Goal: Task Accomplishment & Management: Use online tool/utility

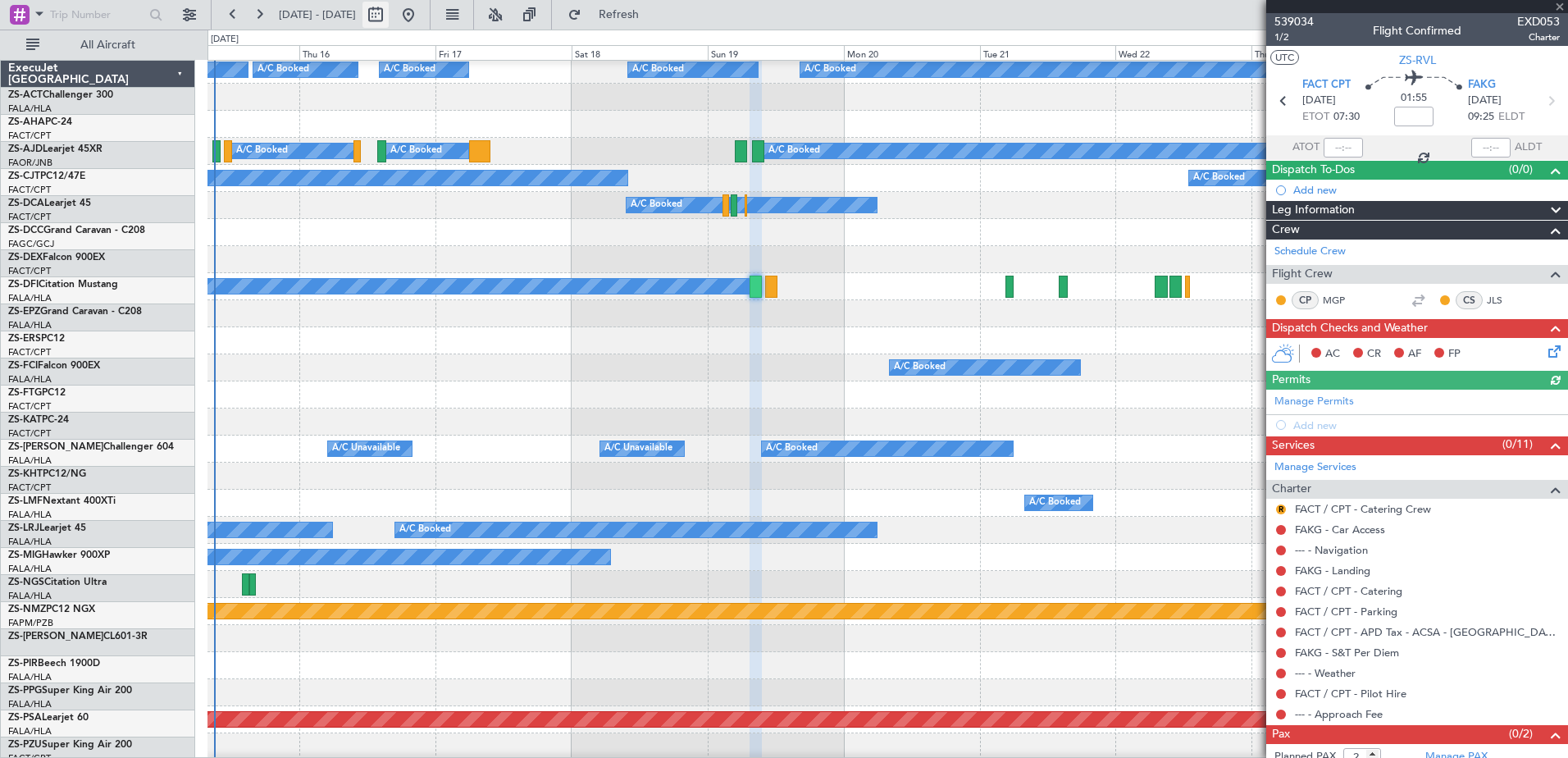
drag, startPoint x: 0, startPoint y: 0, endPoint x: 426, endPoint y: 14, distance: 426.2
click at [421, 11] on button at bounding box center [408, 14] width 26 height 26
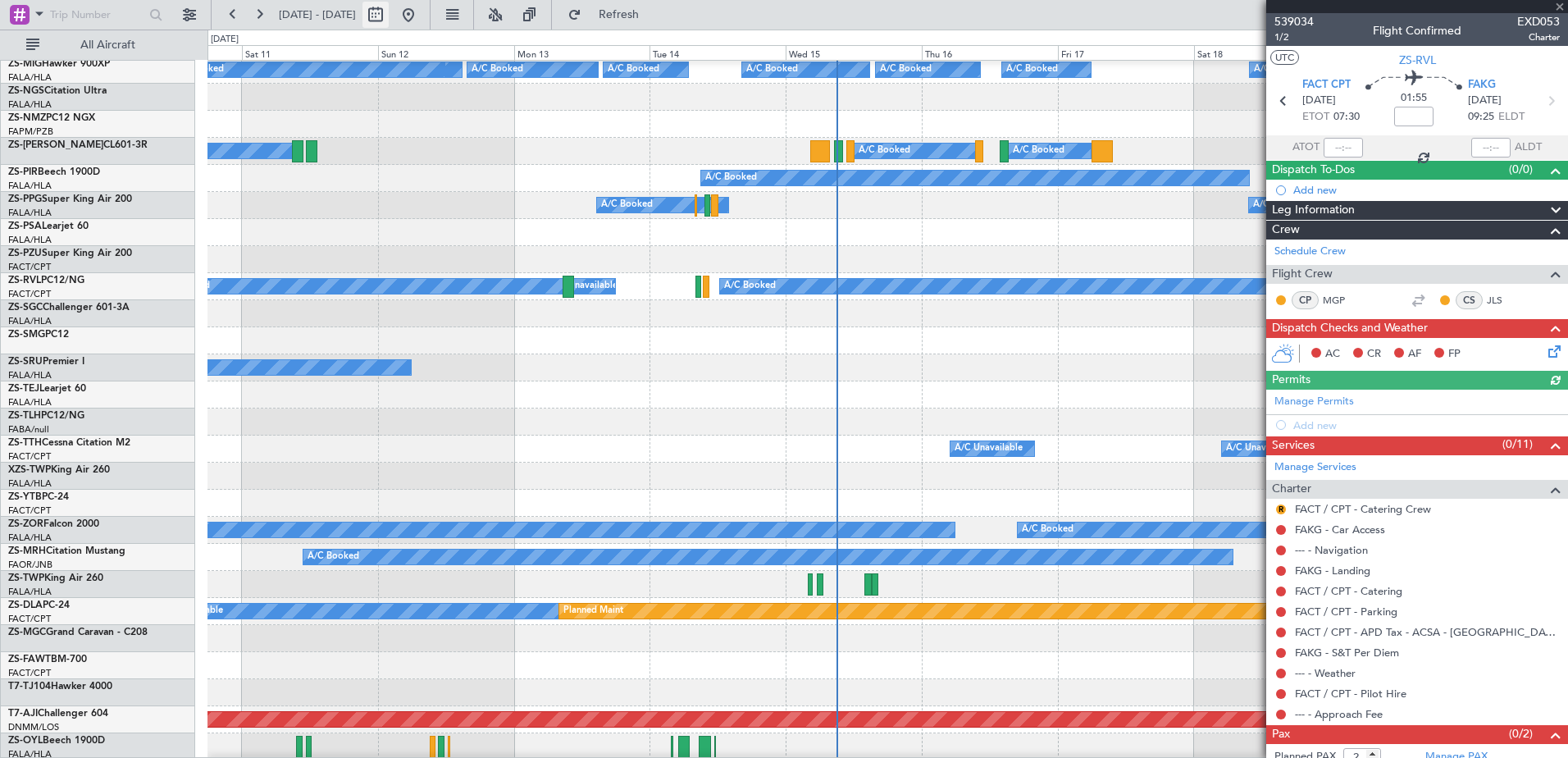
click at [389, 14] on button at bounding box center [375, 14] width 26 height 26
select select "10"
select select "2025"
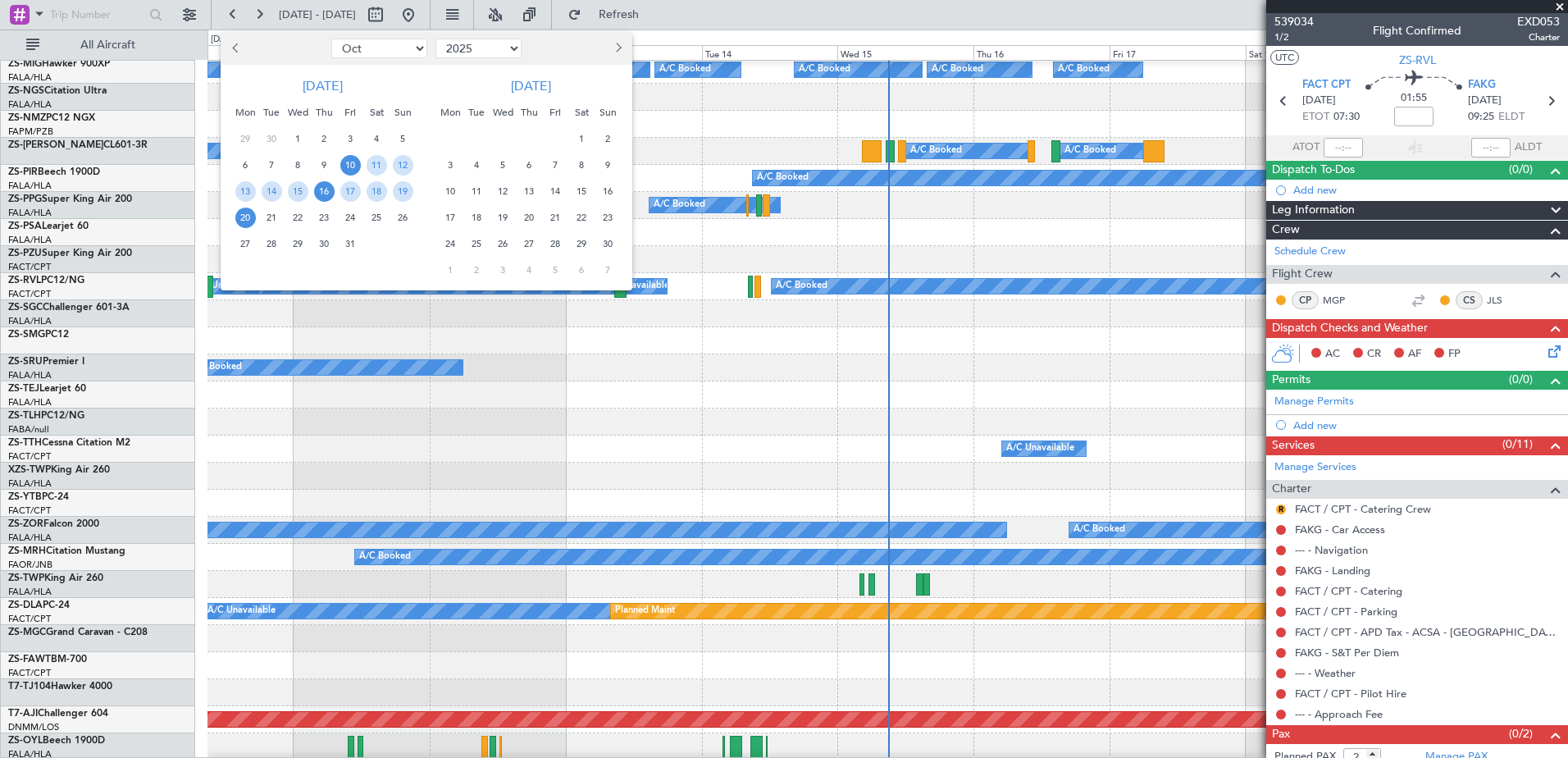
click at [323, 194] on span "16" at bounding box center [324, 192] width 20 height 20
click at [347, 193] on span "17" at bounding box center [351, 192] width 20 height 20
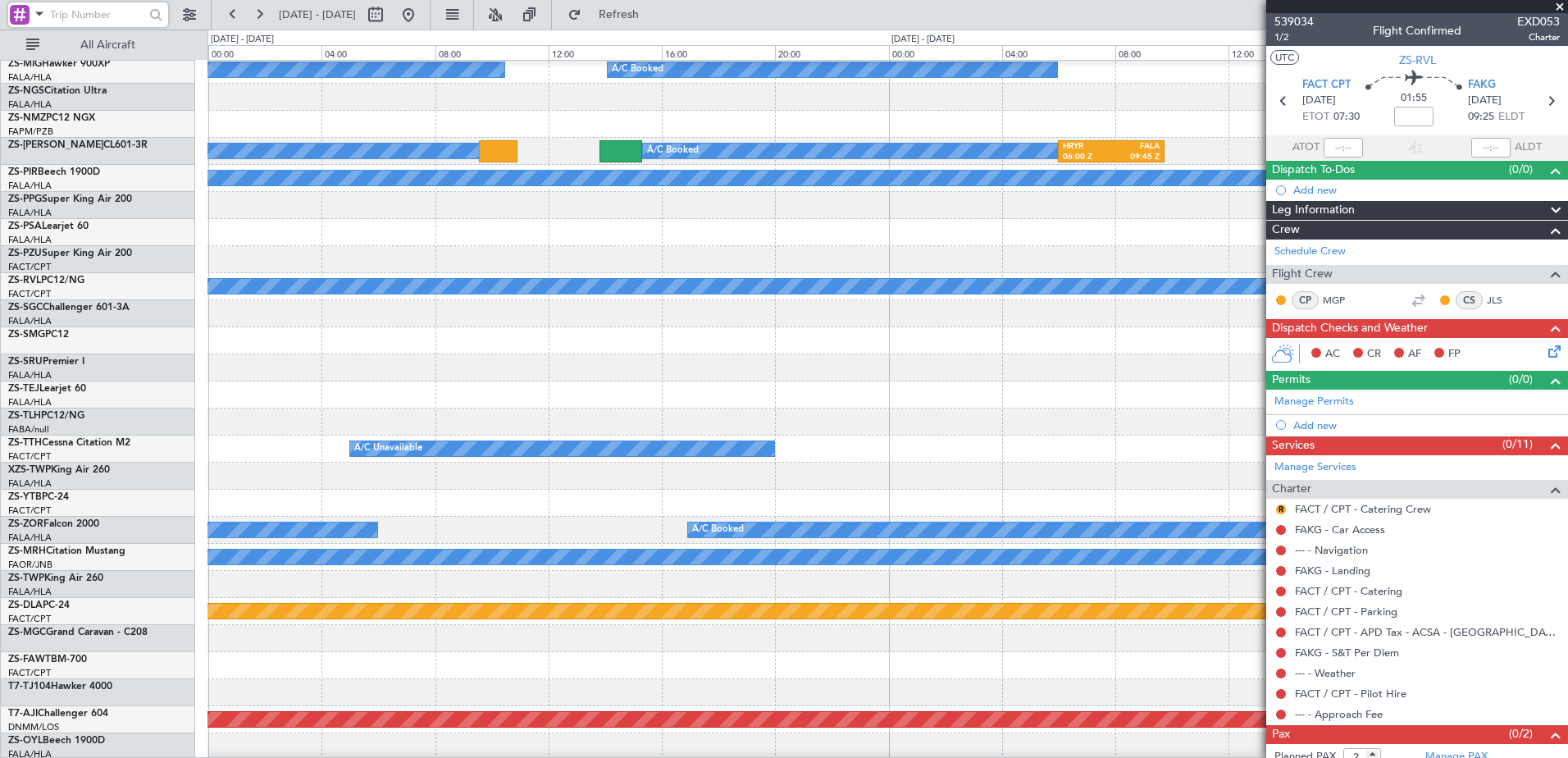
click at [115, 12] on input "text" at bounding box center [97, 14] width 94 height 25
click at [103, 43] on span "All Aircraft" at bounding box center [107, 44] width 130 height 11
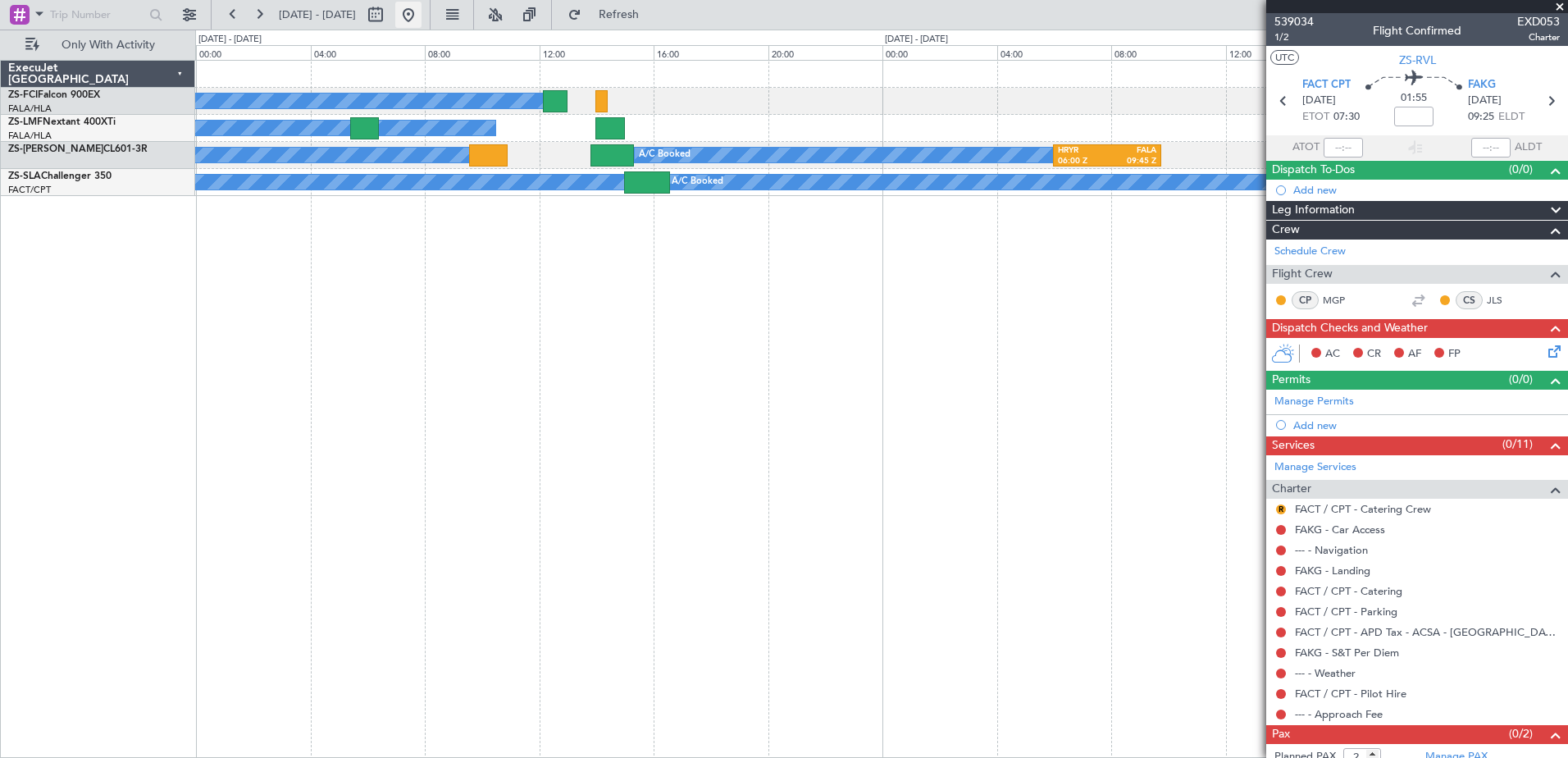
click at [421, 15] on button at bounding box center [408, 14] width 26 height 26
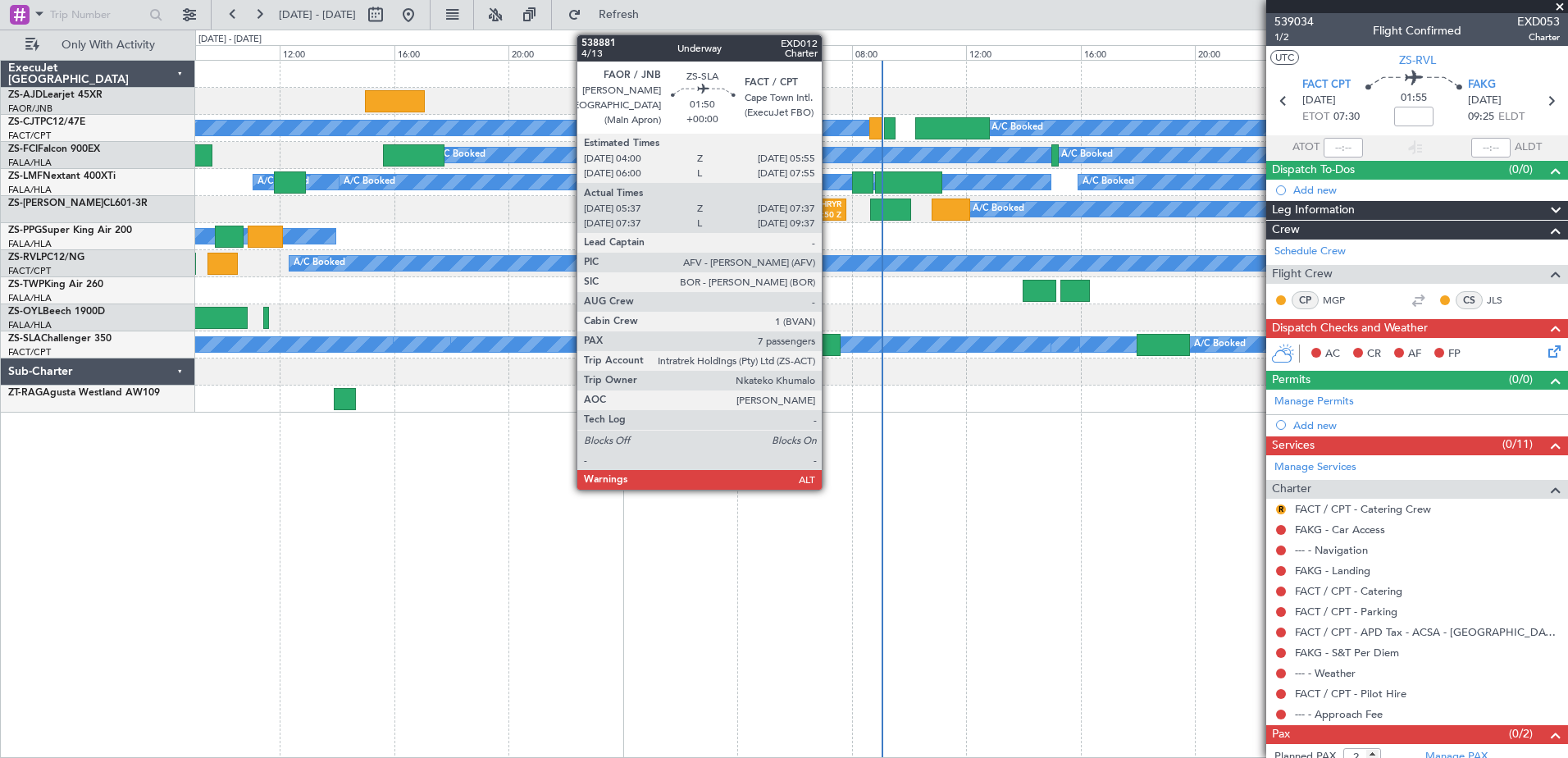
click at [829, 349] on div at bounding box center [811, 345] width 57 height 22
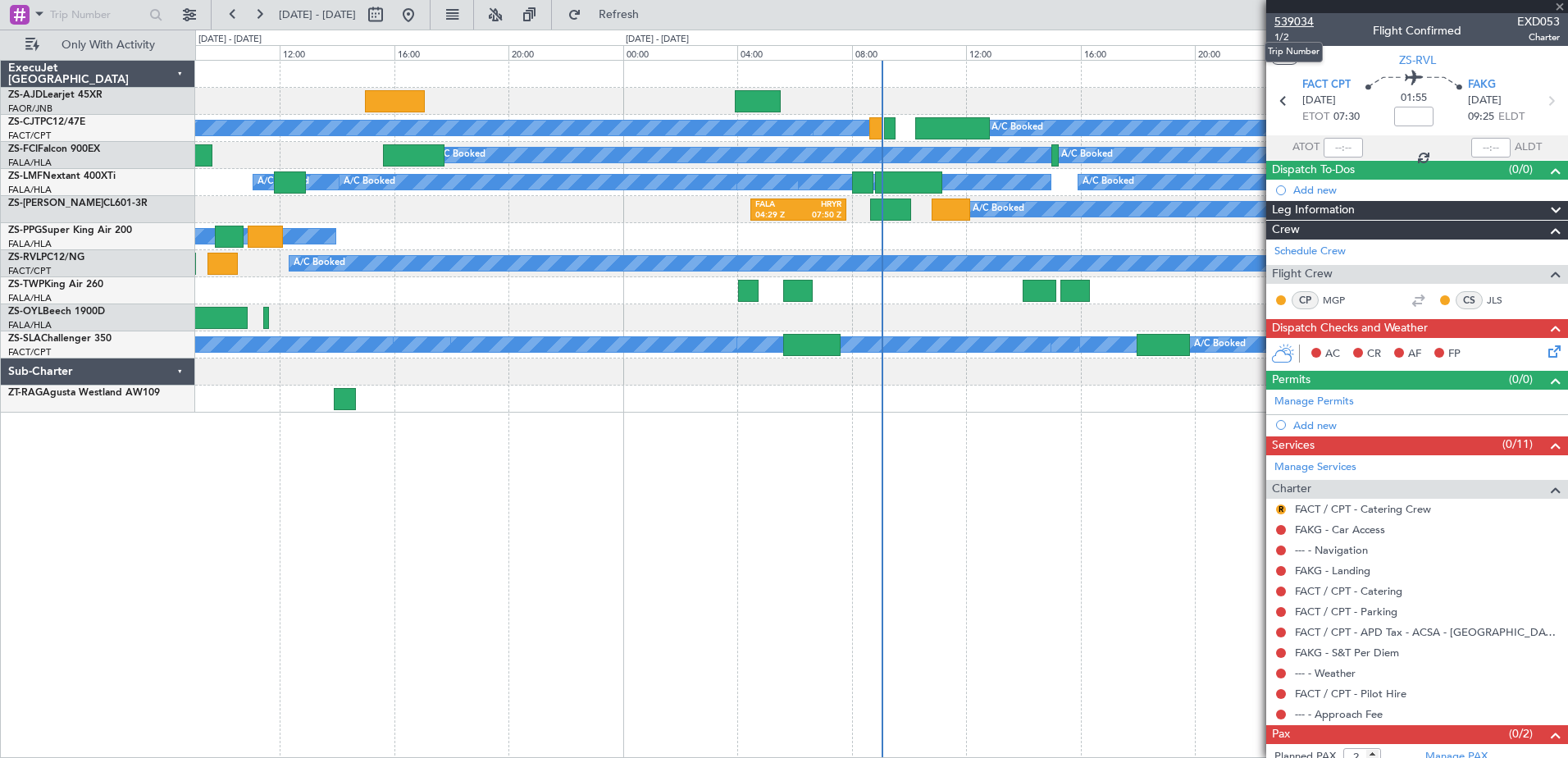
type input "05:37"
type input "07:32"
type input "7"
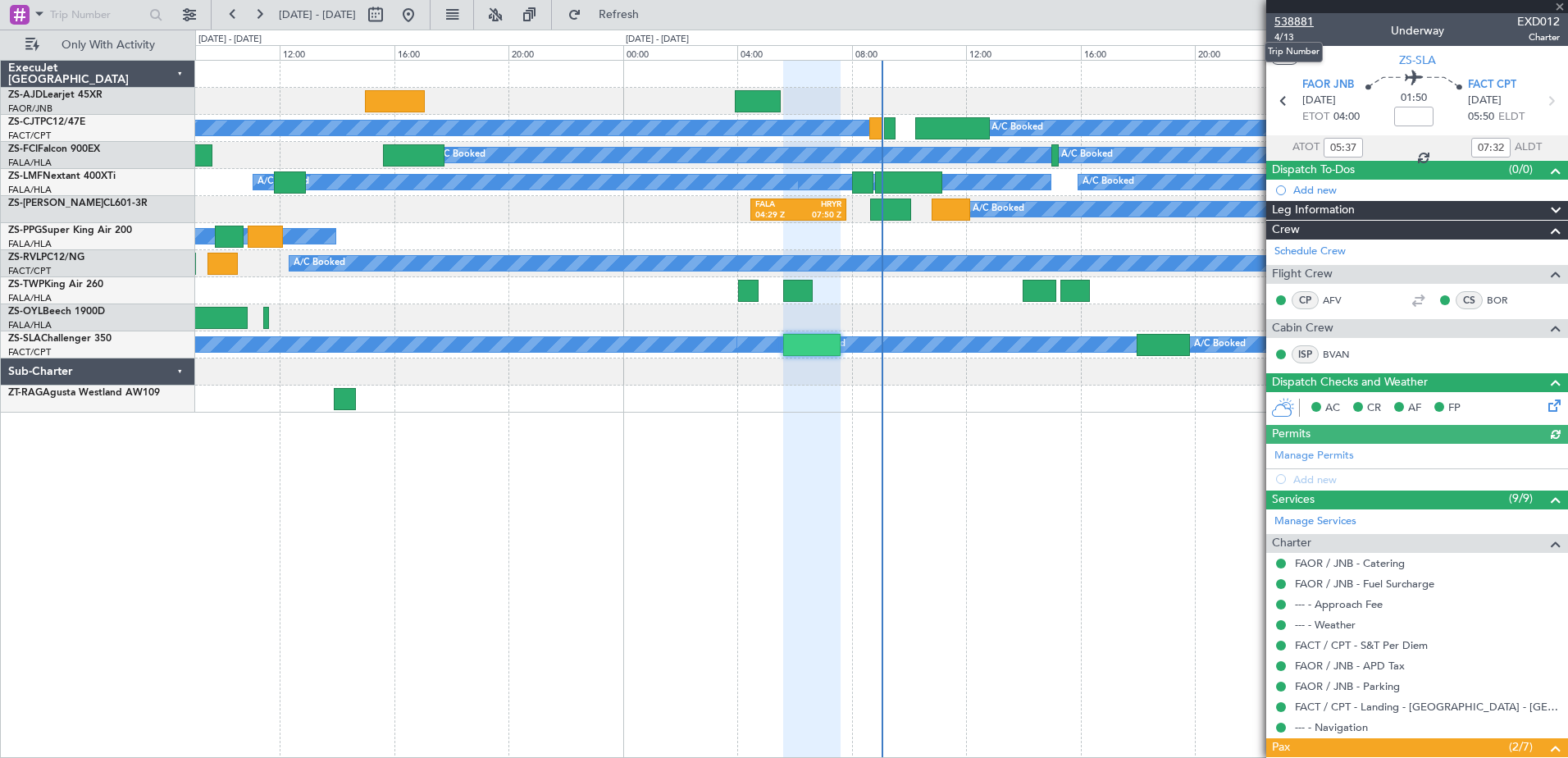
click at [1304, 21] on span "538881" at bounding box center [1294, 21] width 39 height 17
